Goal: Entertainment & Leisure: Consume media (video, audio)

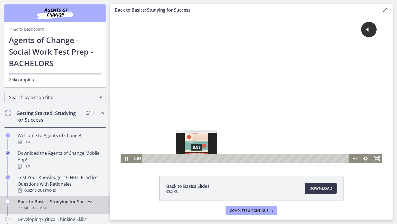
click at [197, 159] on div "8:53" at bounding box center [246, 158] width 200 height 9
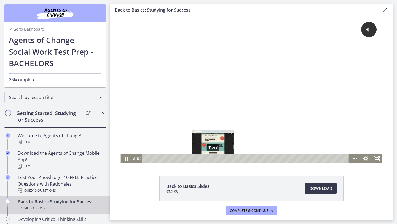
click at [213, 159] on div "11:48" at bounding box center [246, 158] width 200 height 9
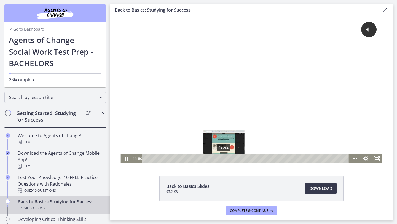
click at [224, 159] on div "13:42" at bounding box center [246, 158] width 200 height 9
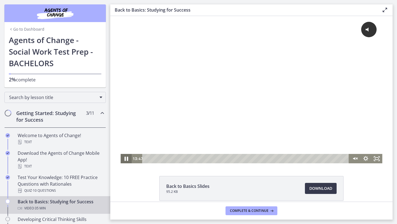
click at [125, 161] on icon "Pause" at bounding box center [125, 158] width 13 height 11
click at [125, 161] on icon "Play Video" at bounding box center [126, 158] width 11 height 9
click at [353, 159] on icon "Unmute" at bounding box center [354, 158] width 13 height 11
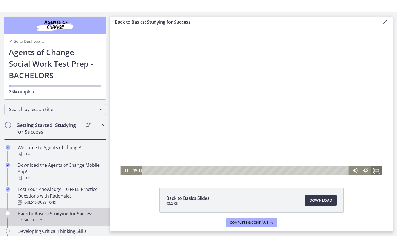
click at [376, 170] on icon "Fullscreen" at bounding box center [376, 170] width 13 height 11
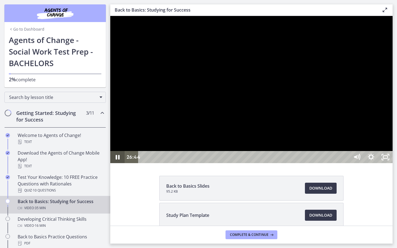
click at [116, 160] on icon "Pause" at bounding box center [118, 157] width 4 height 5
